Goal: Task Accomplishment & Management: Complete application form

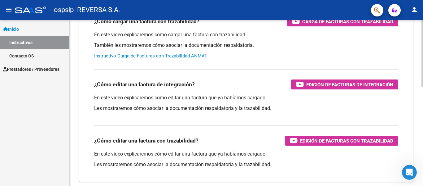
scroll to position [242, 0]
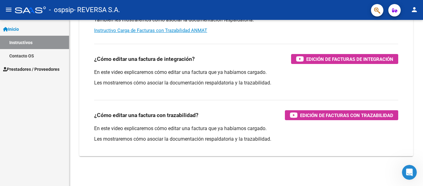
click at [7, 10] on mat-icon "menu" at bounding box center [8, 9] width 7 height 7
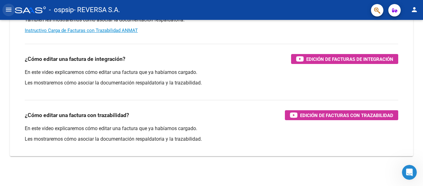
click at [7, 10] on mat-icon "menu" at bounding box center [8, 9] width 7 height 7
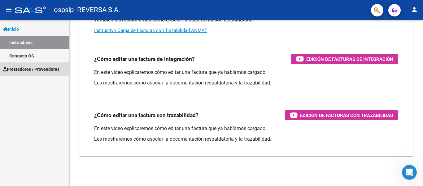
click at [32, 70] on span "Prestadores / Proveedores" at bounding box center [31, 69] width 56 height 7
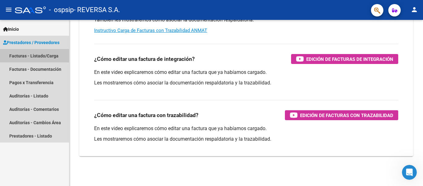
click at [27, 55] on link "Facturas - Listado/Carga" at bounding box center [34, 55] width 69 height 13
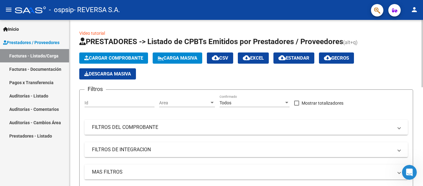
click at [132, 56] on span "Cargar Comprobante" at bounding box center [113, 58] width 59 height 6
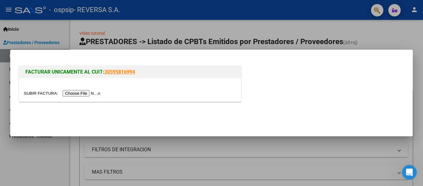
click at [50, 146] on div at bounding box center [211, 93] width 423 height 186
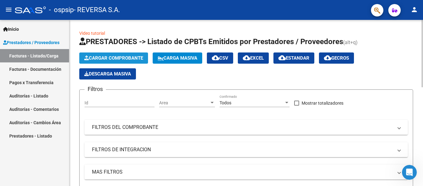
click at [117, 56] on span "Cargar Comprobante" at bounding box center [113, 58] width 59 height 6
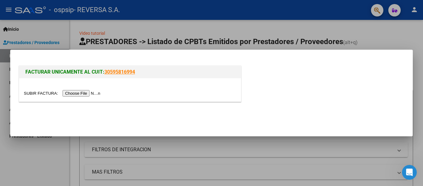
click at [87, 94] on input "file" at bounding box center [63, 93] width 78 height 7
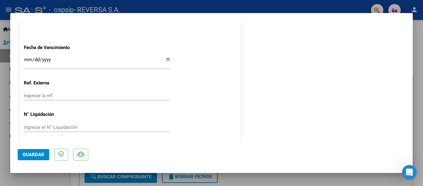
scroll to position [374, 0]
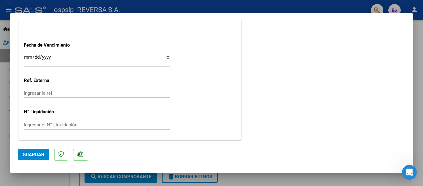
click at [26, 155] on span "Guardar" at bounding box center [34, 155] width 22 height 6
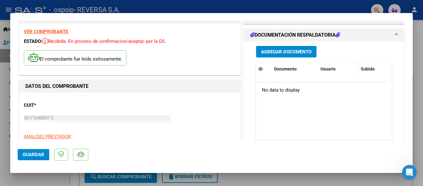
scroll to position [0, 0]
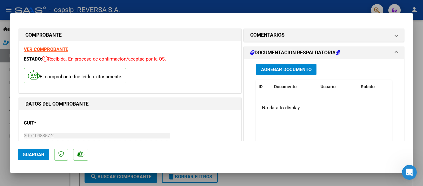
click at [261, 180] on div at bounding box center [211, 93] width 423 height 186
type input "$ 0,00"
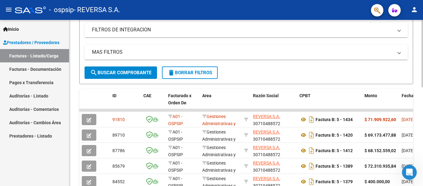
scroll to position [155, 0]
